Goal: Task Accomplishment & Management: Use online tool/utility

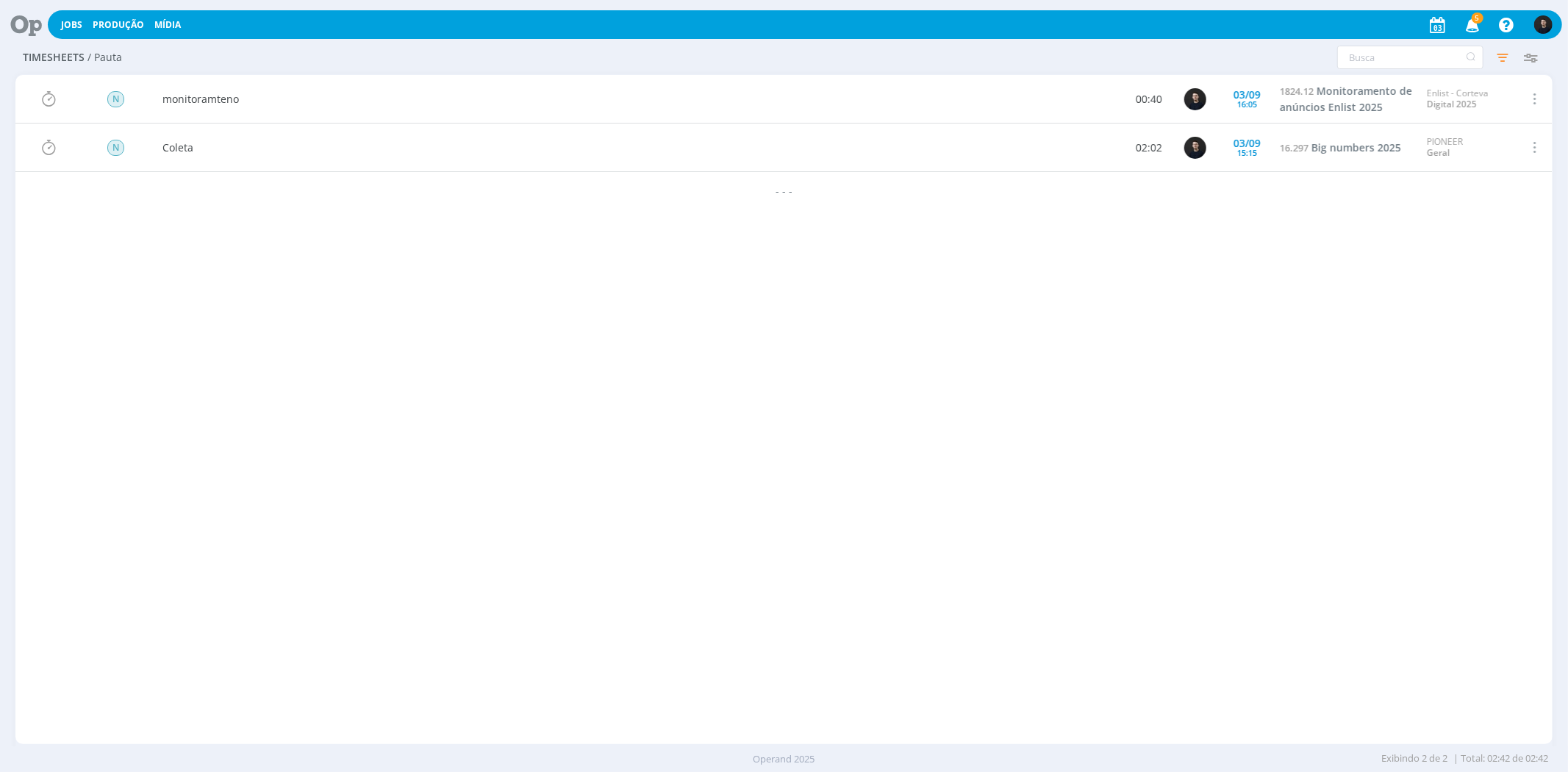
click at [25, 25] on icon at bounding box center [21, 25] width 30 height 29
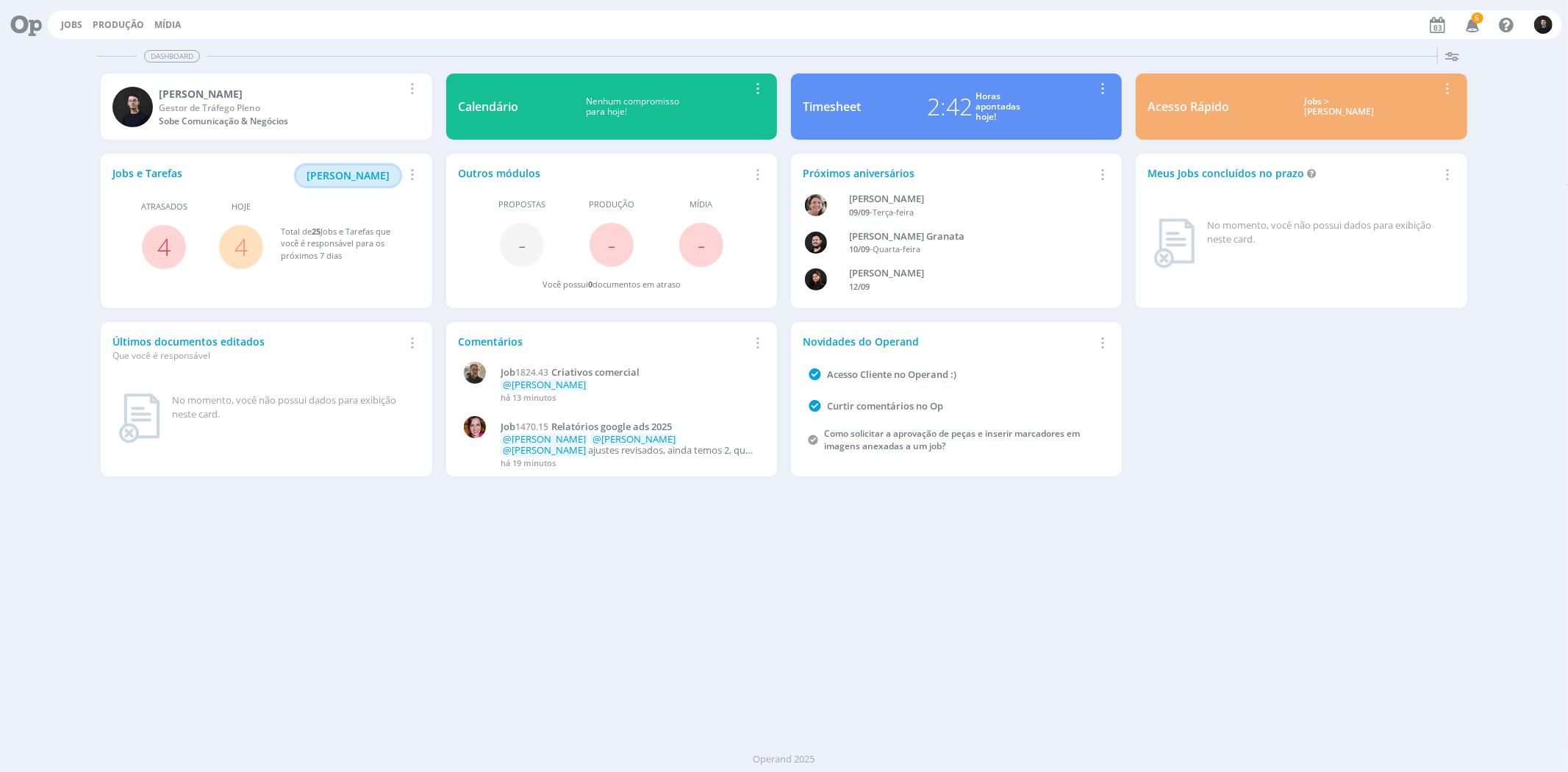
click at [348, 172] on span "[PERSON_NAME]" at bounding box center [347, 175] width 83 height 14
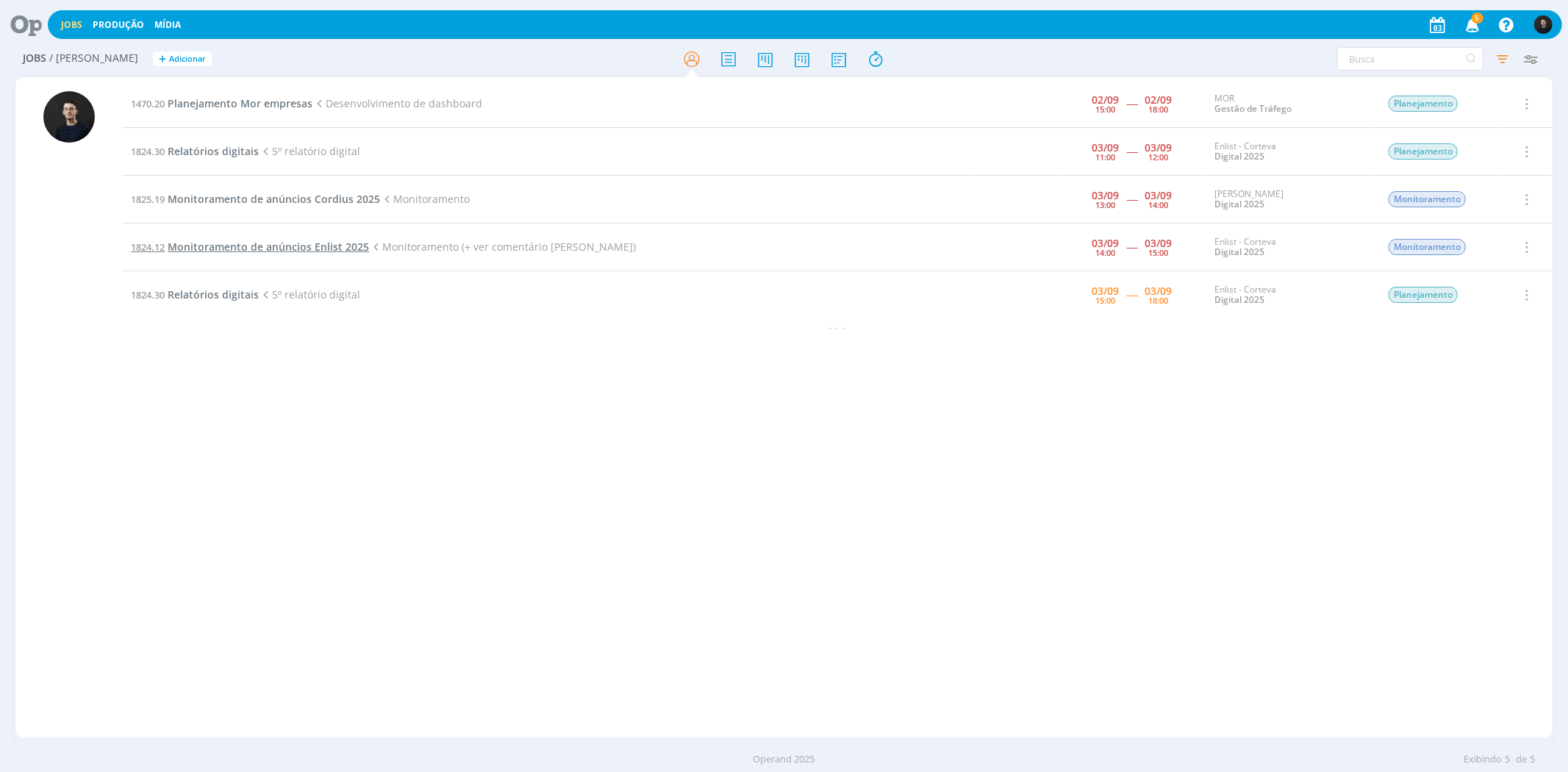
click at [312, 244] on span "Monitoramento de anúncios Enlist 2025" at bounding box center [268, 246] width 201 height 14
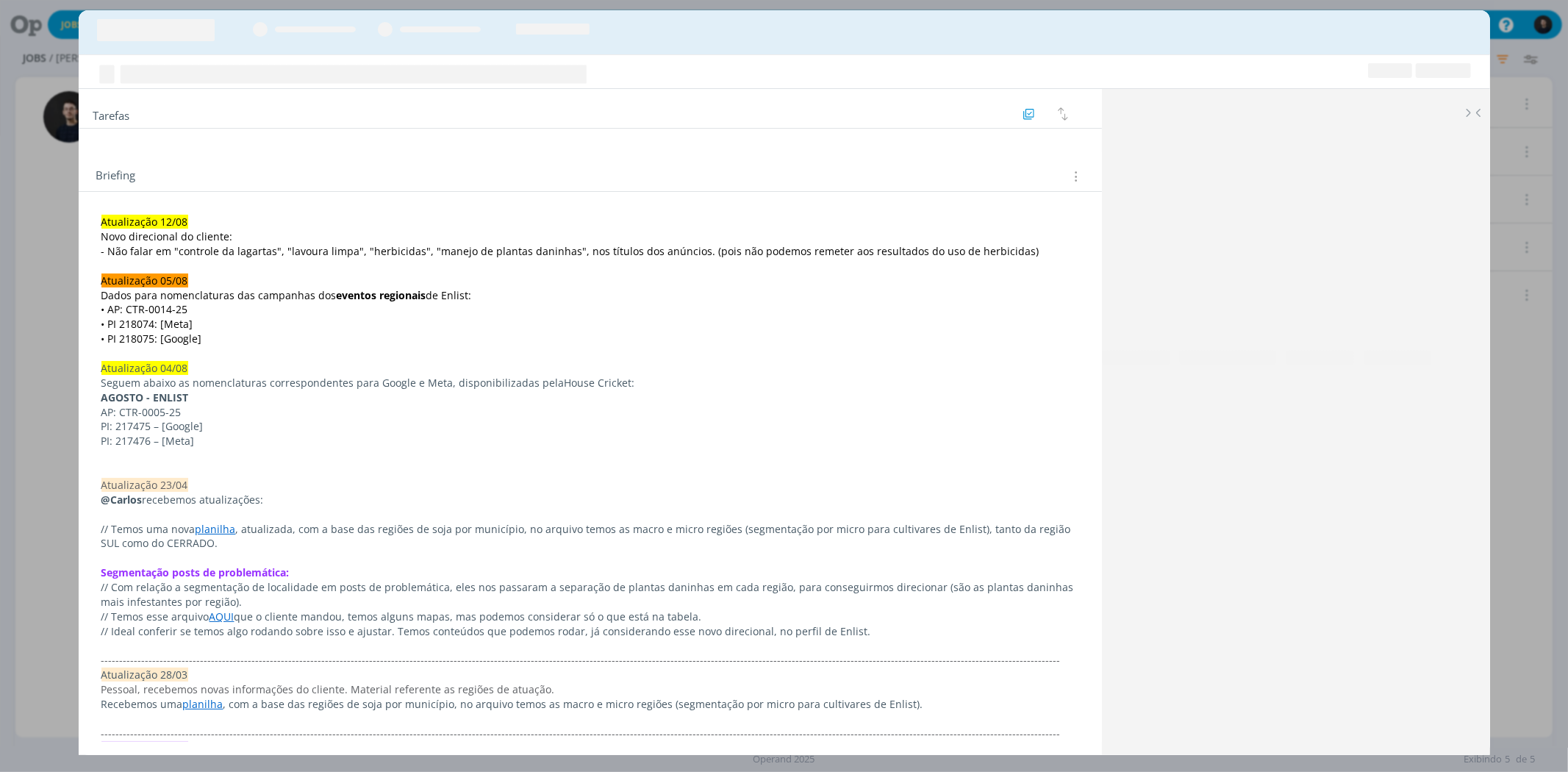
scroll to position [1299, 0]
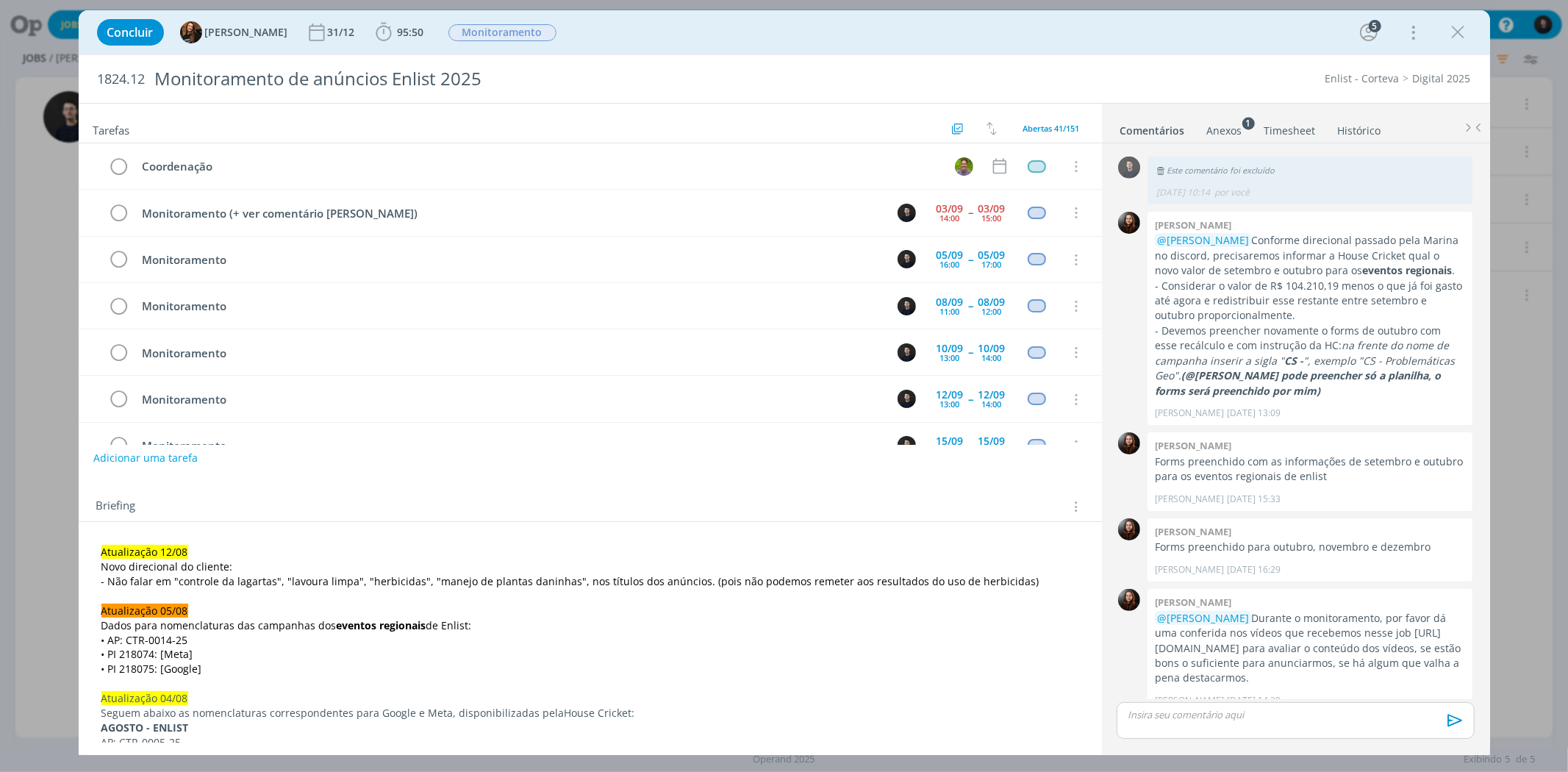
click at [1452, 32] on icon "dialog" at bounding box center [1458, 32] width 22 height 22
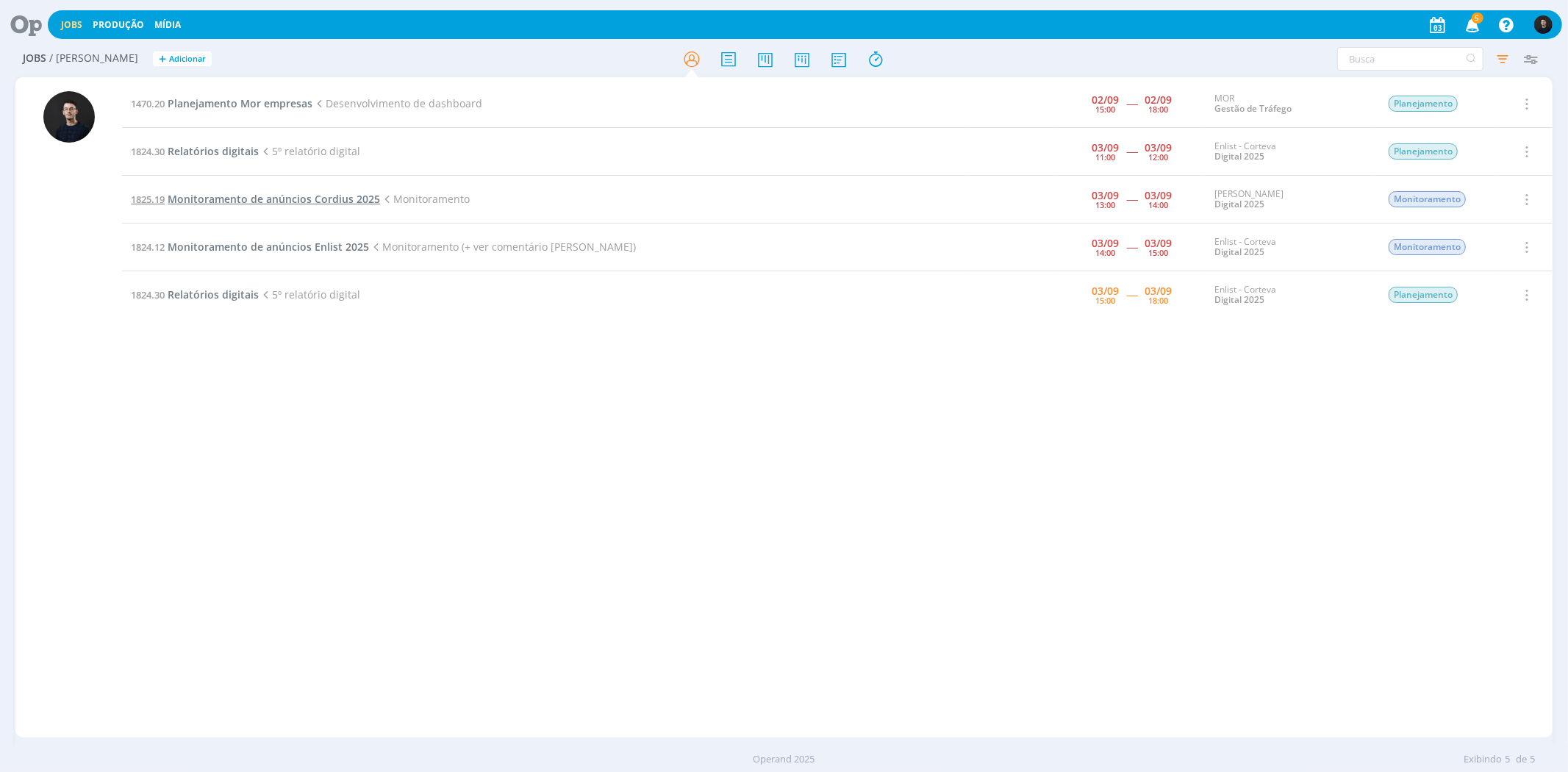
click at [245, 200] on span "Monitoramento de anúncios Cordius 2025" at bounding box center [273, 199] width 213 height 14
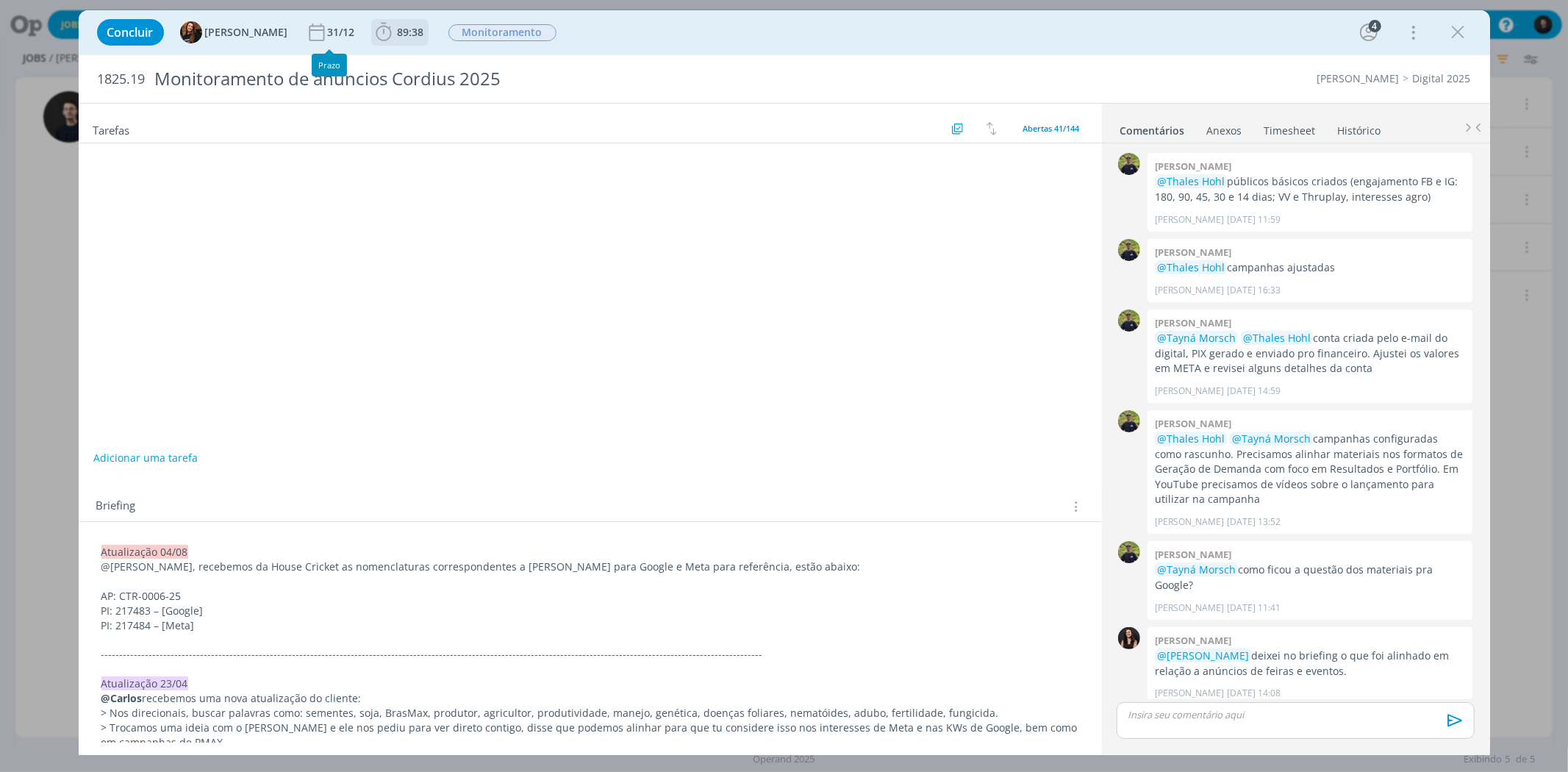
scroll to position [609, 0]
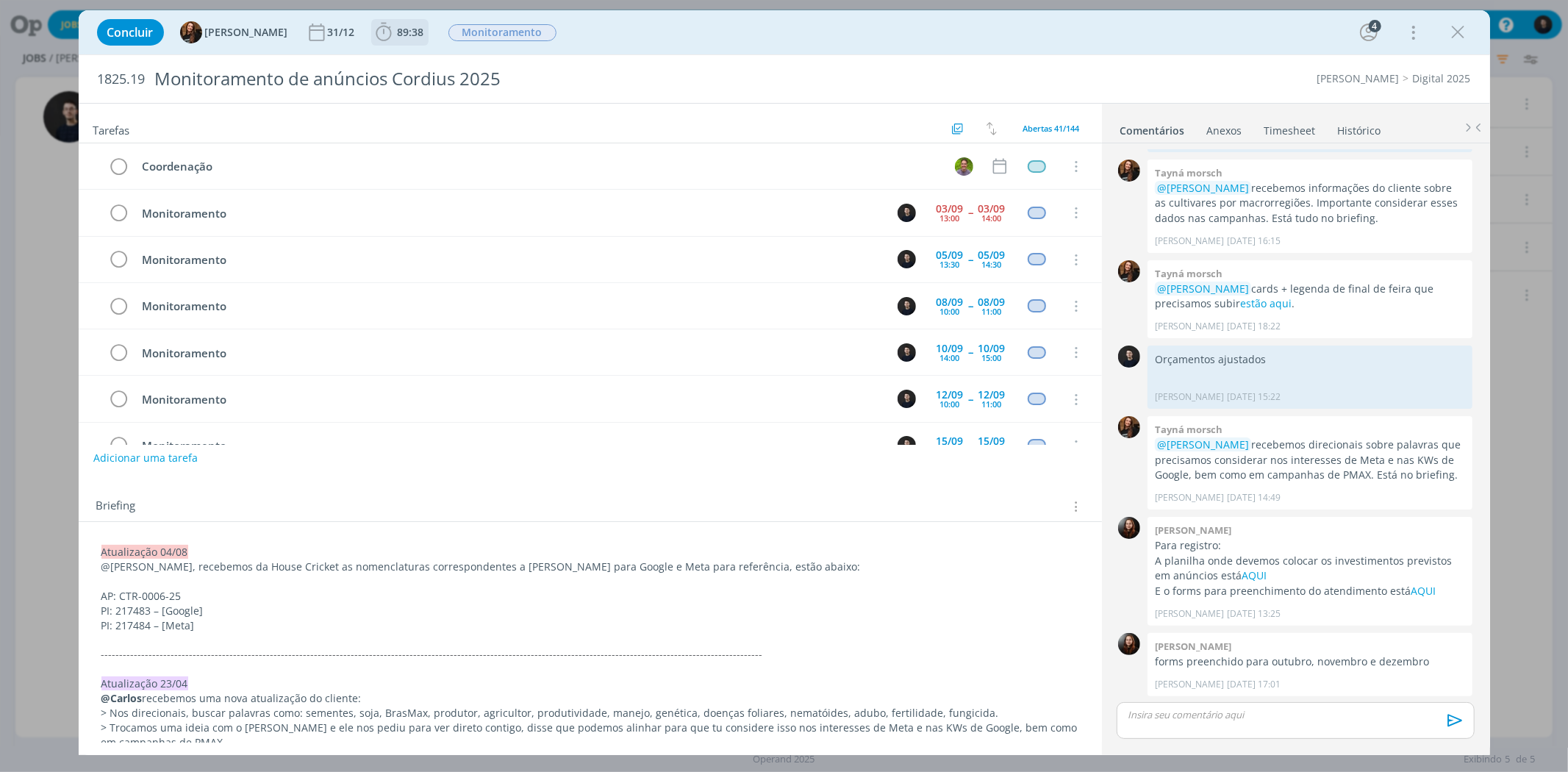
click at [397, 28] on span "89:38" at bounding box center [410, 31] width 26 height 14
click at [418, 67] on span "Iniciar" at bounding box center [433, 65] width 31 height 11
click at [1464, 27] on icon "dialog" at bounding box center [1458, 32] width 22 height 22
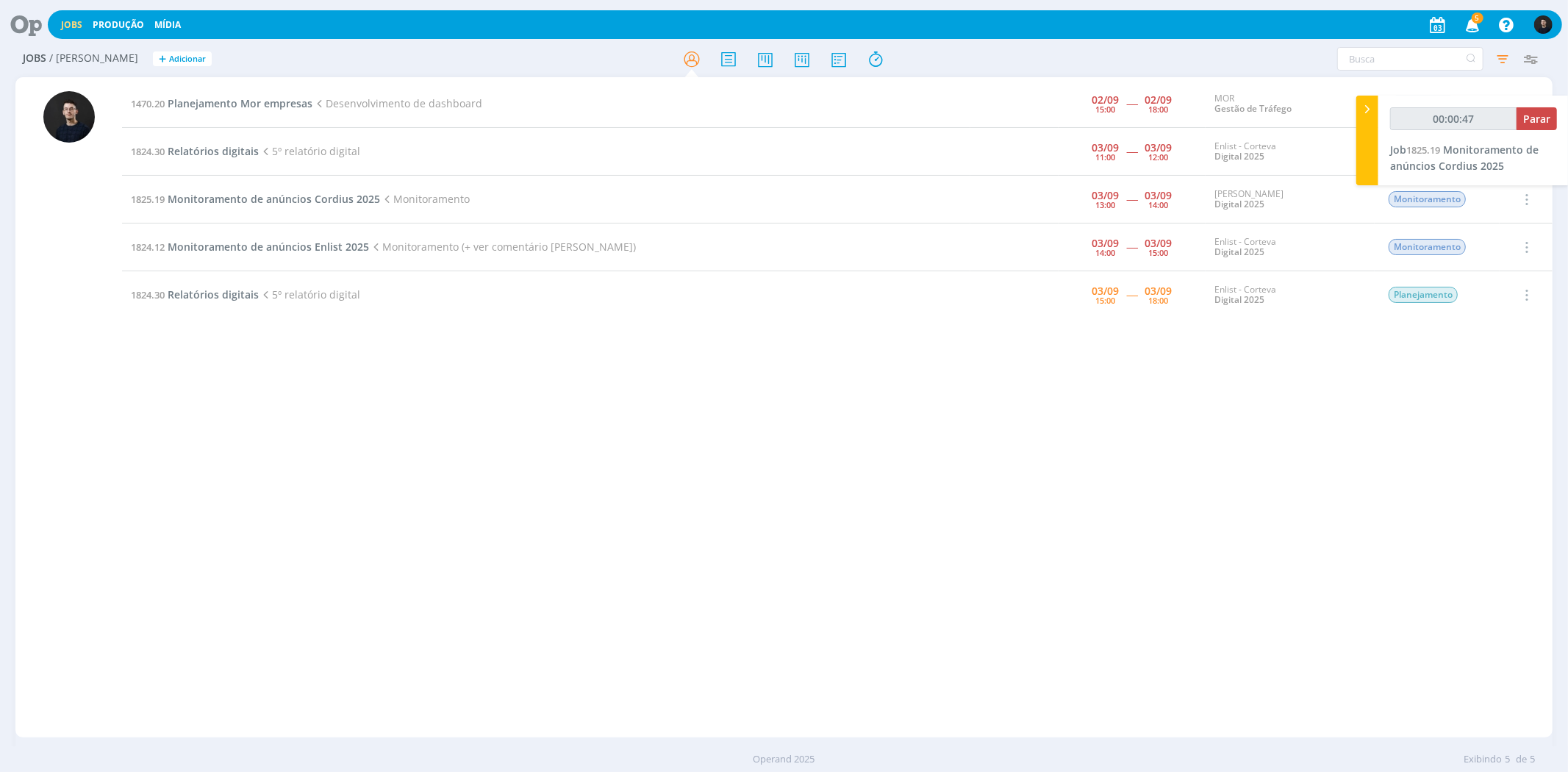
type input "00:00:48"
drag, startPoint x: 1366, startPoint y: 107, endPoint x: 1359, endPoint y: 110, distance: 7.6
click at [1366, 107] on icon at bounding box center [1368, 109] width 15 height 16
